Goal: Share content

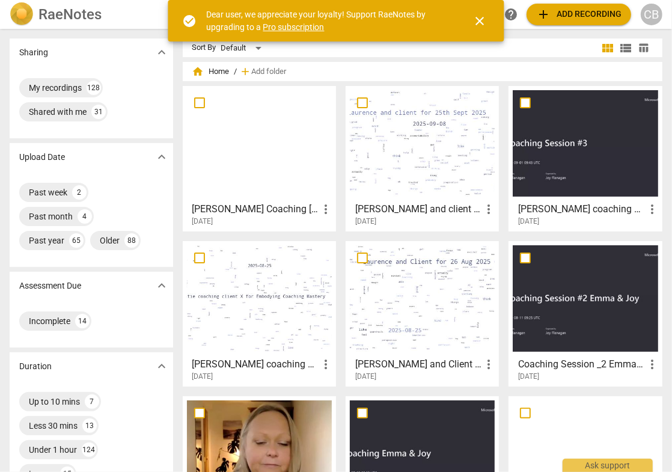
click at [482, 25] on span "close" at bounding box center [480, 21] width 14 height 14
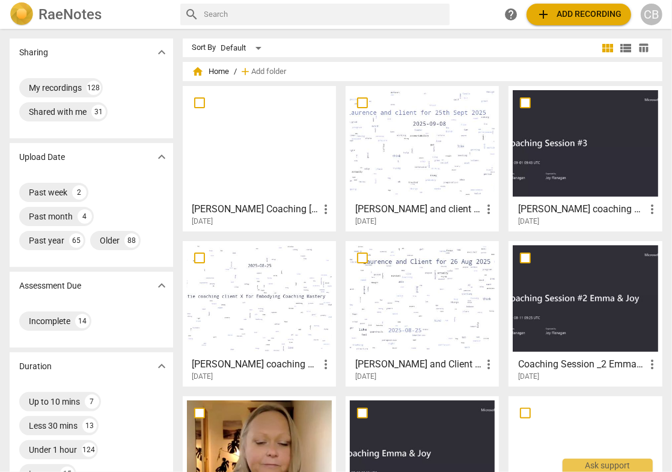
click at [320, 20] on input "text" at bounding box center [324, 14] width 241 height 19
type input "[PERSON_NAME]"
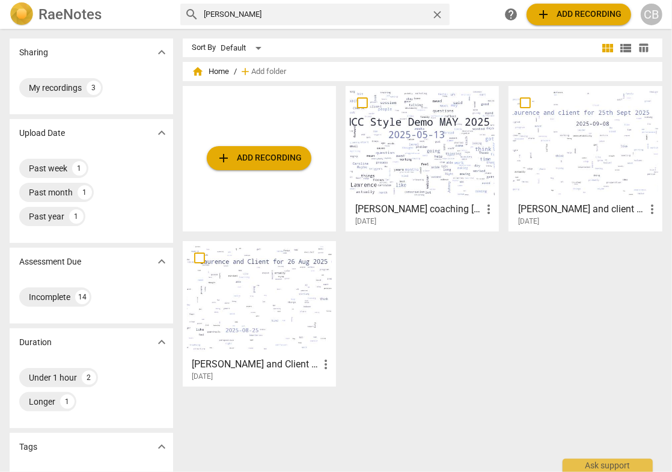
click at [384, 155] on div at bounding box center [422, 143] width 145 height 106
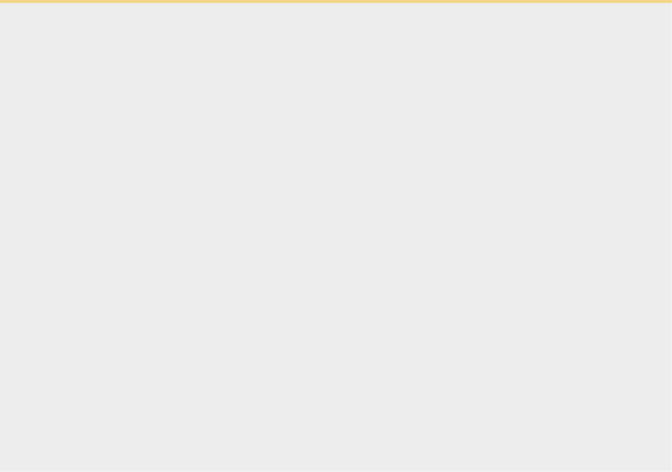
click at [384, 3] on html "Ask support" at bounding box center [336, 1] width 672 height 3
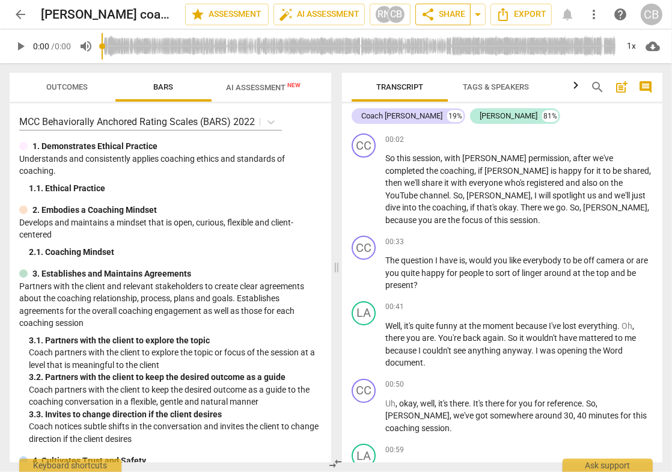
click at [439, 12] on span "share Share" at bounding box center [443, 14] width 44 height 14
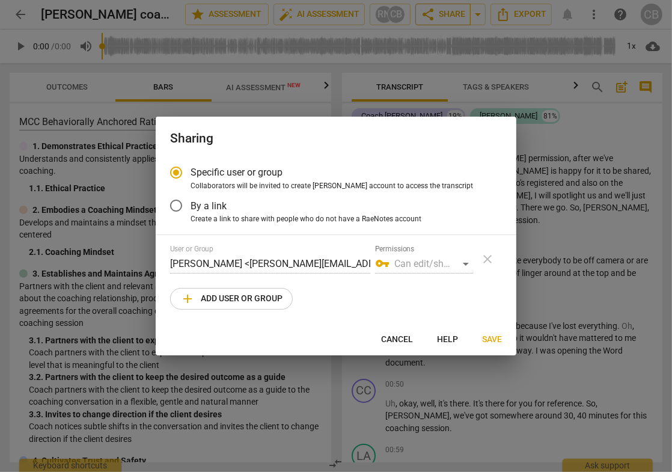
radio input "false"
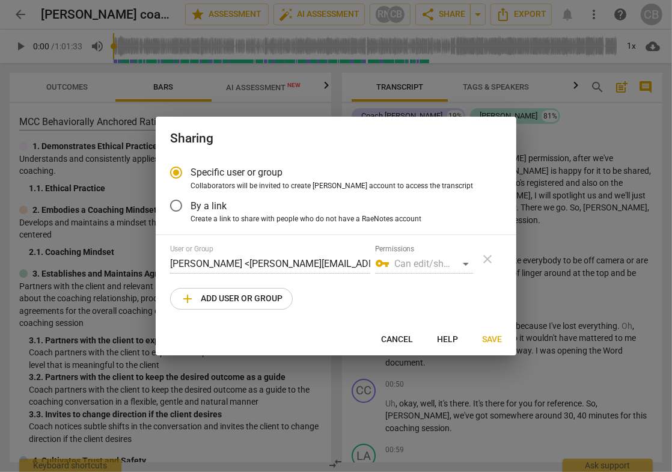
click at [177, 205] on input "By a link" at bounding box center [176, 205] width 29 height 29
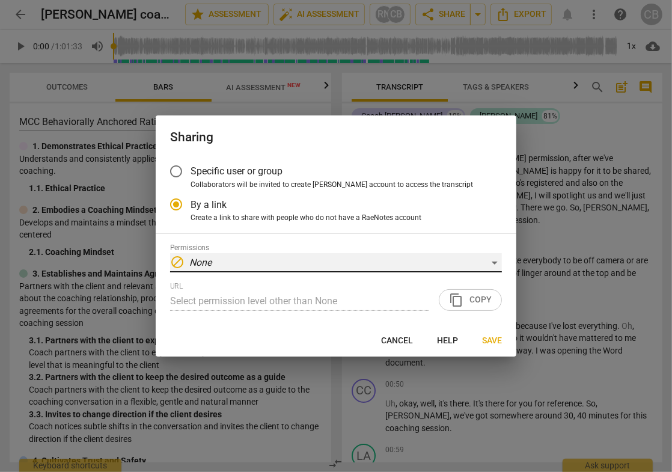
click at [288, 257] on div "block None" at bounding box center [336, 262] width 332 height 19
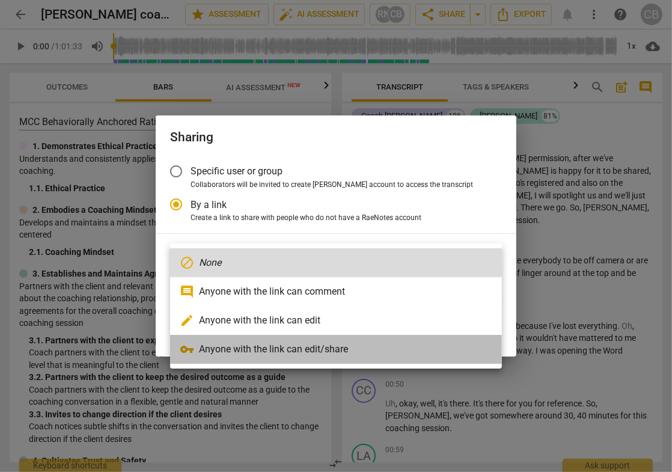
click at [306, 347] on li "vpn_key Anyone with the link can edit/share" at bounding box center [336, 349] width 332 height 29
radio input "false"
type input "[URL][DOMAIN_NAME]"
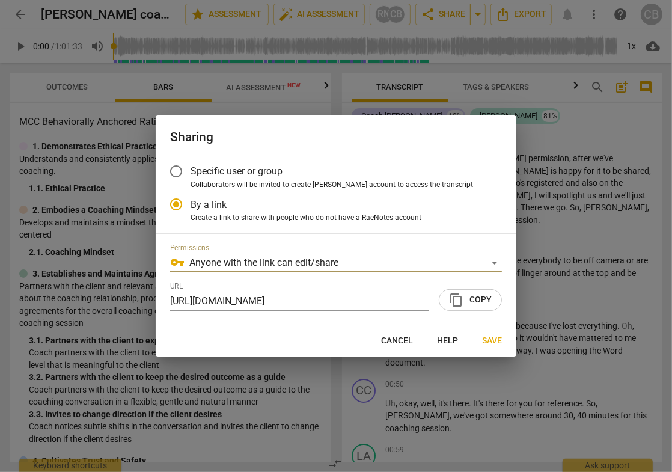
click at [478, 302] on span "content_copy Copy" at bounding box center [470, 300] width 43 height 14
click at [495, 342] on span "Save" at bounding box center [492, 341] width 20 height 12
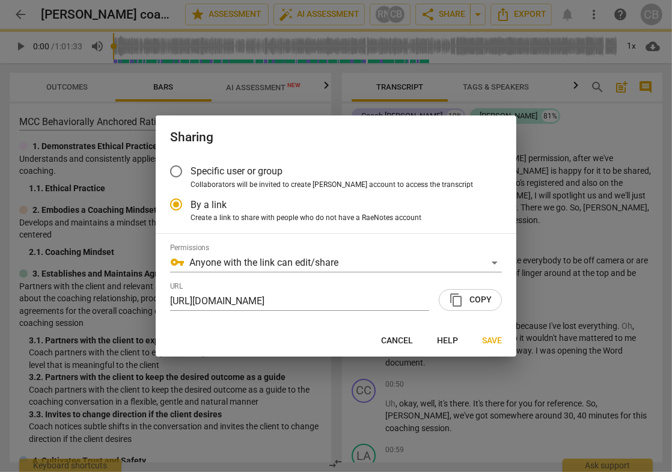
radio input "false"
